Goal: Navigation & Orientation: Find specific page/section

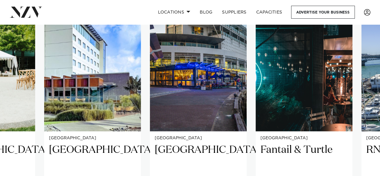
scroll to position [425, 0]
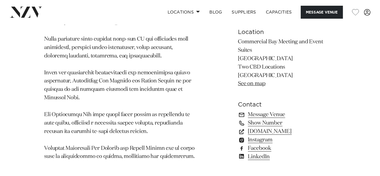
scroll to position [677, 0]
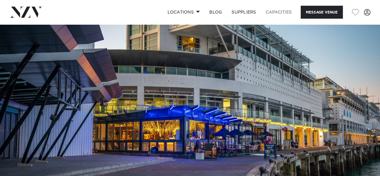
click at [284, 11] on link "Capacities" at bounding box center [279, 12] width 36 height 13
